Goal: Find specific page/section: Find specific page/section

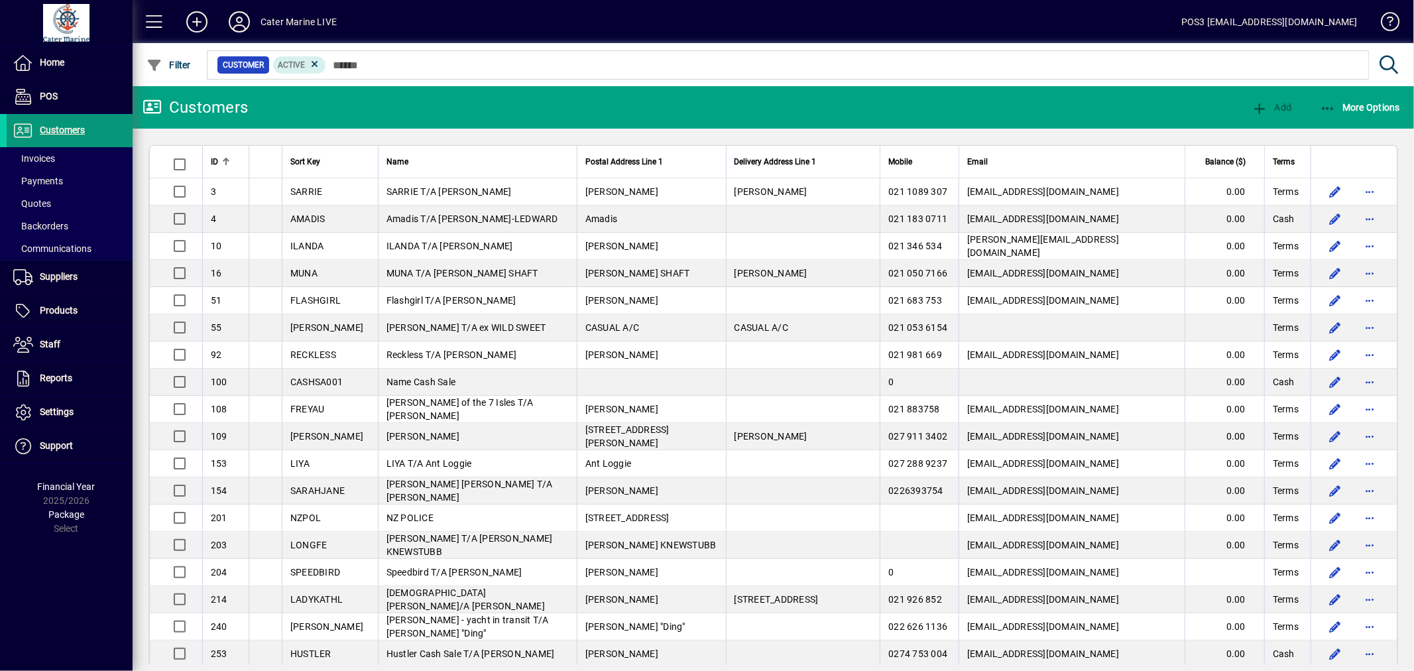
click at [68, 131] on span "Customers" at bounding box center [62, 130] width 45 height 11
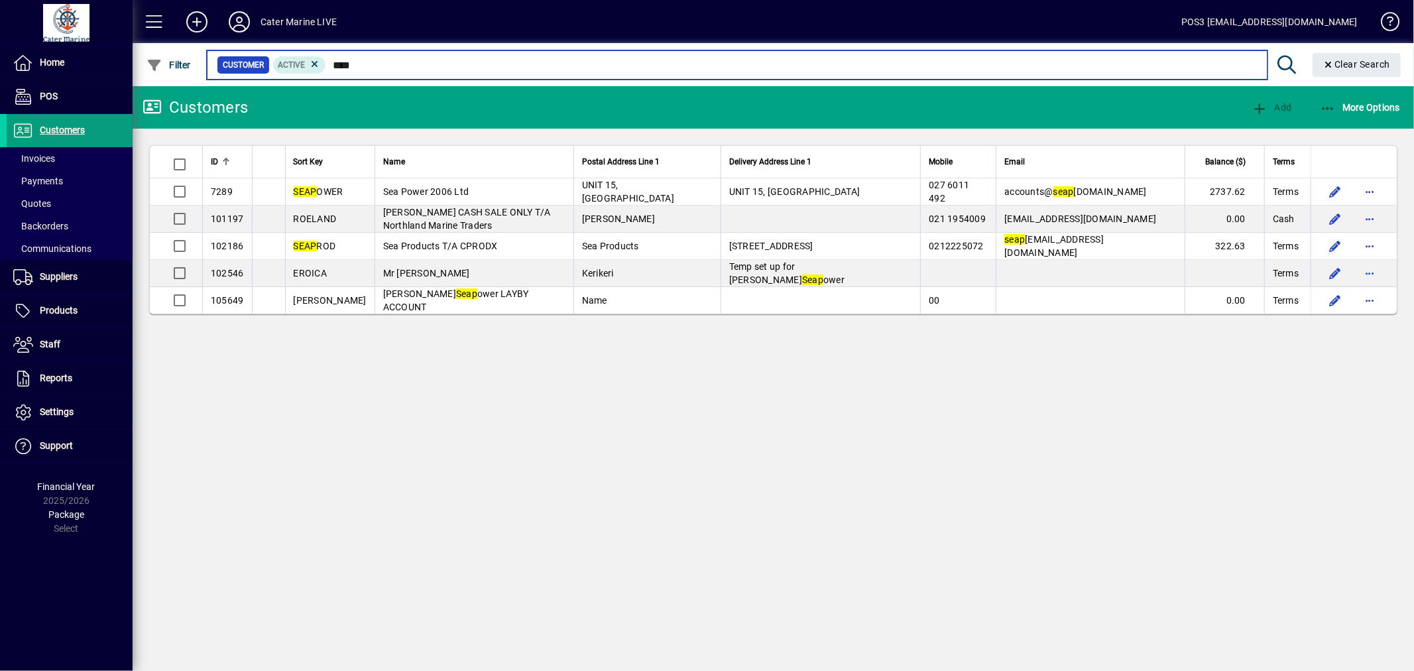
type input "****"
